Goal: Find specific page/section: Find specific page/section

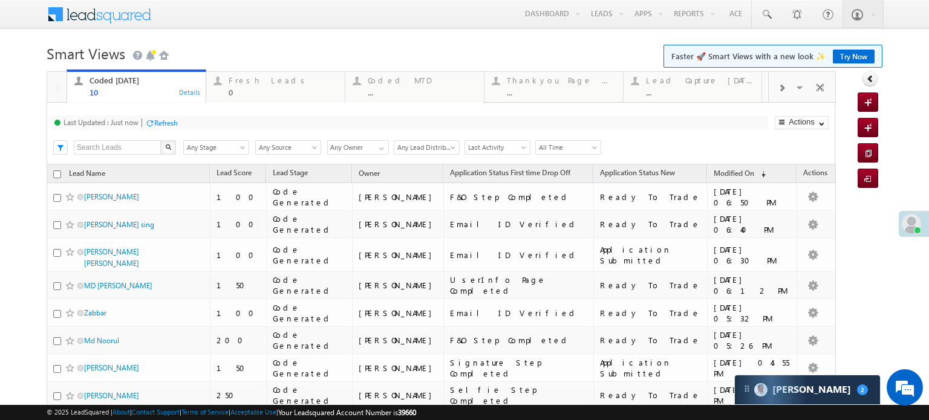
click at [175, 125] on div "Refresh" at bounding box center [166, 123] width 24 height 9
click at [169, 119] on div "Refresh" at bounding box center [166, 123] width 24 height 9
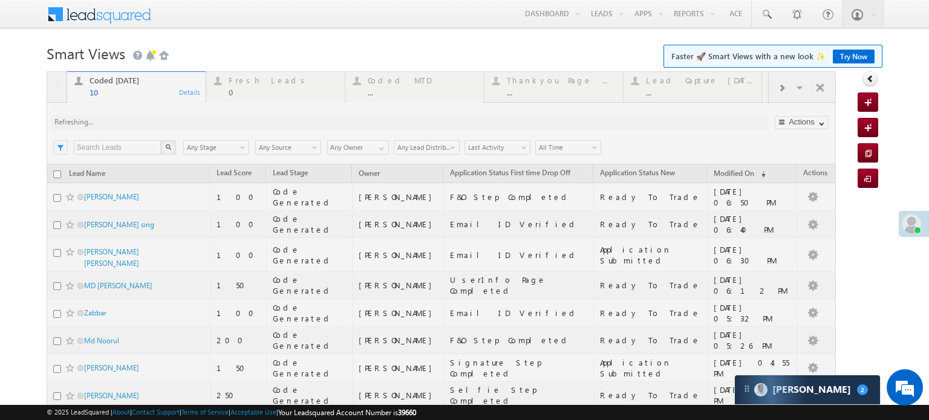
drag, startPoint x: 183, startPoint y: 140, endPoint x: 178, endPoint y: 120, distance: 20.5
click at [178, 120] on div at bounding box center [441, 304] width 789 height 466
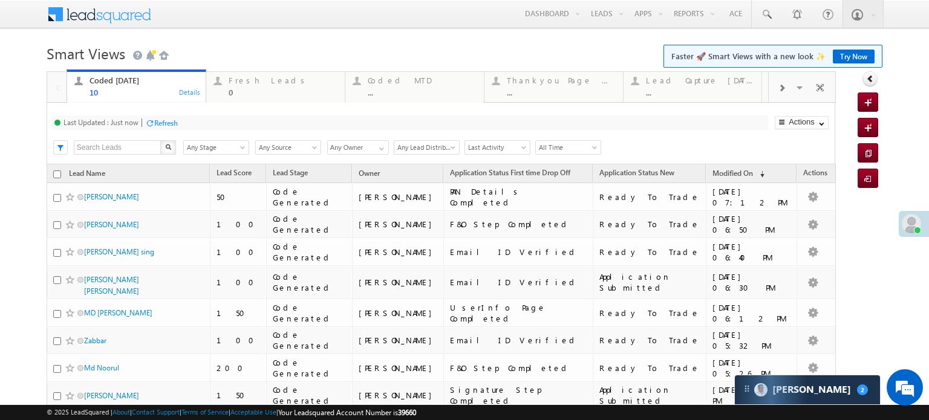
click at [160, 122] on div "Refresh" at bounding box center [166, 123] width 24 height 9
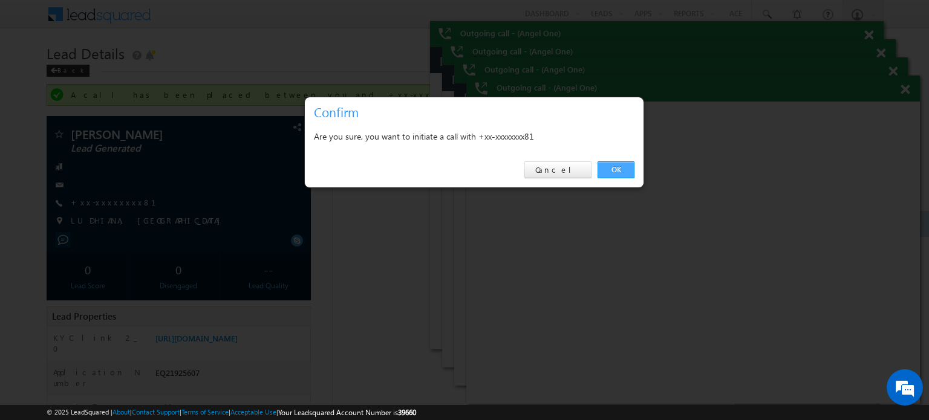
drag, startPoint x: 0, startPoint y: 0, endPoint x: 622, endPoint y: 171, distance: 644.8
click at [622, 171] on link "OK" at bounding box center [616, 169] width 37 height 17
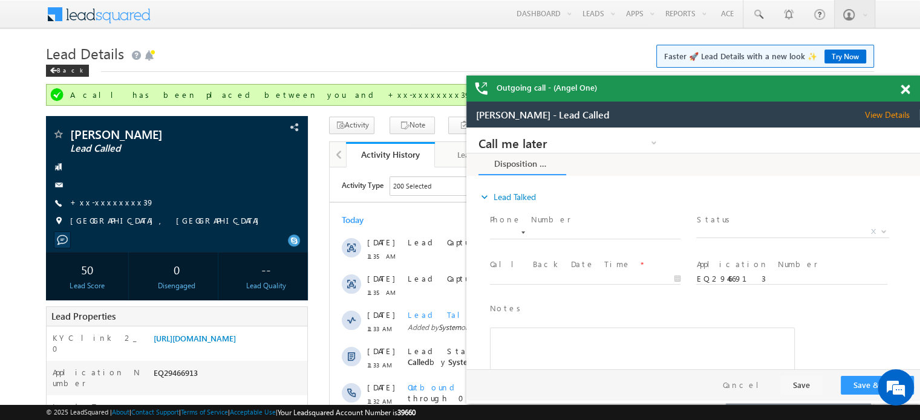
click at [86, 203] on link "+xx-xxxxxxxx39" at bounding box center [112, 202] width 84 height 10
